Goal: Navigation & Orientation: Find specific page/section

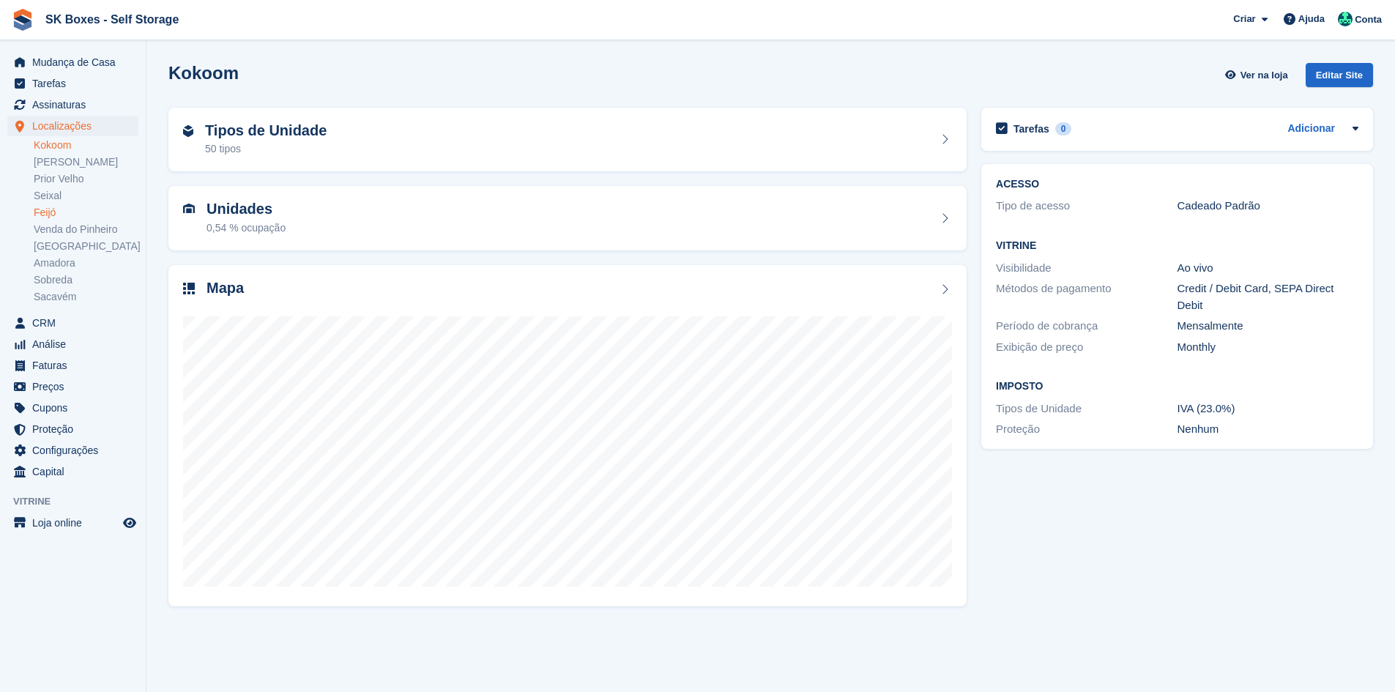
click at [56, 207] on link "Feijó" at bounding box center [86, 213] width 105 height 14
click at [376, 124] on div "Tipos de Unidade 14 tipos" at bounding box center [567, 139] width 769 height 35
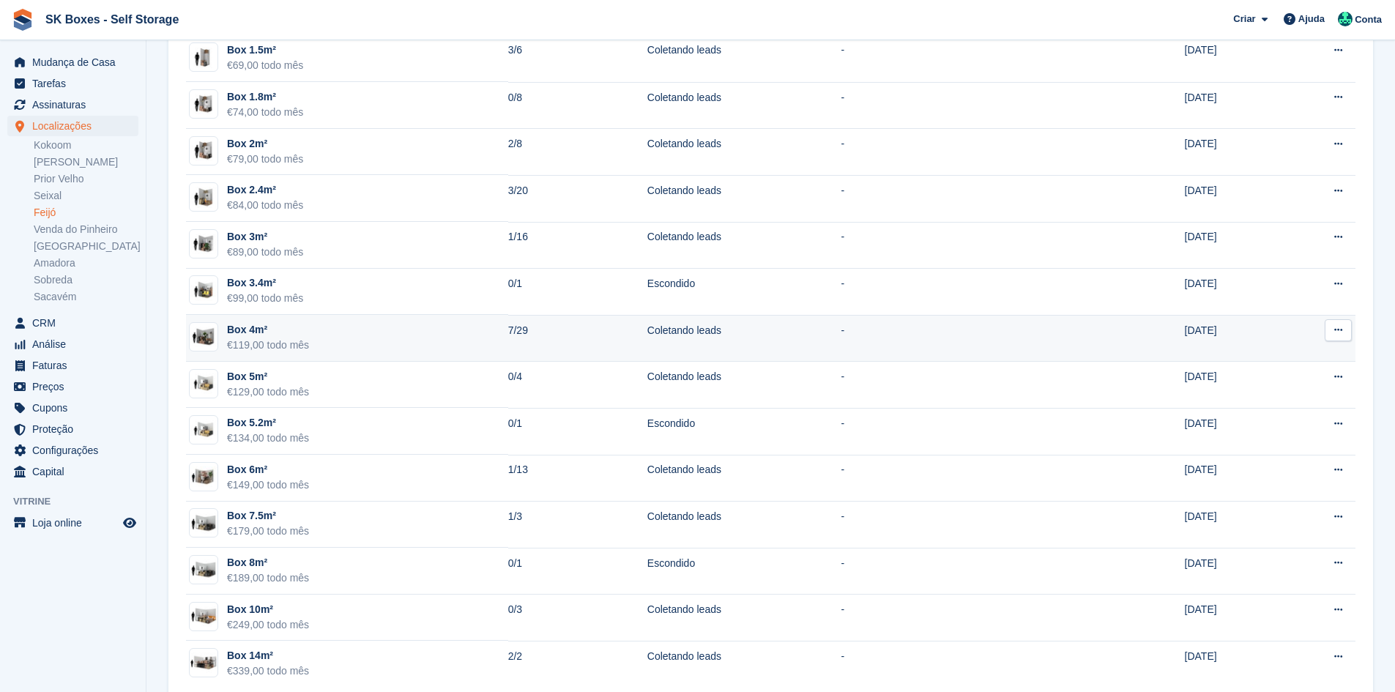
scroll to position [240, 0]
